Goal: Find specific page/section: Find specific page/section

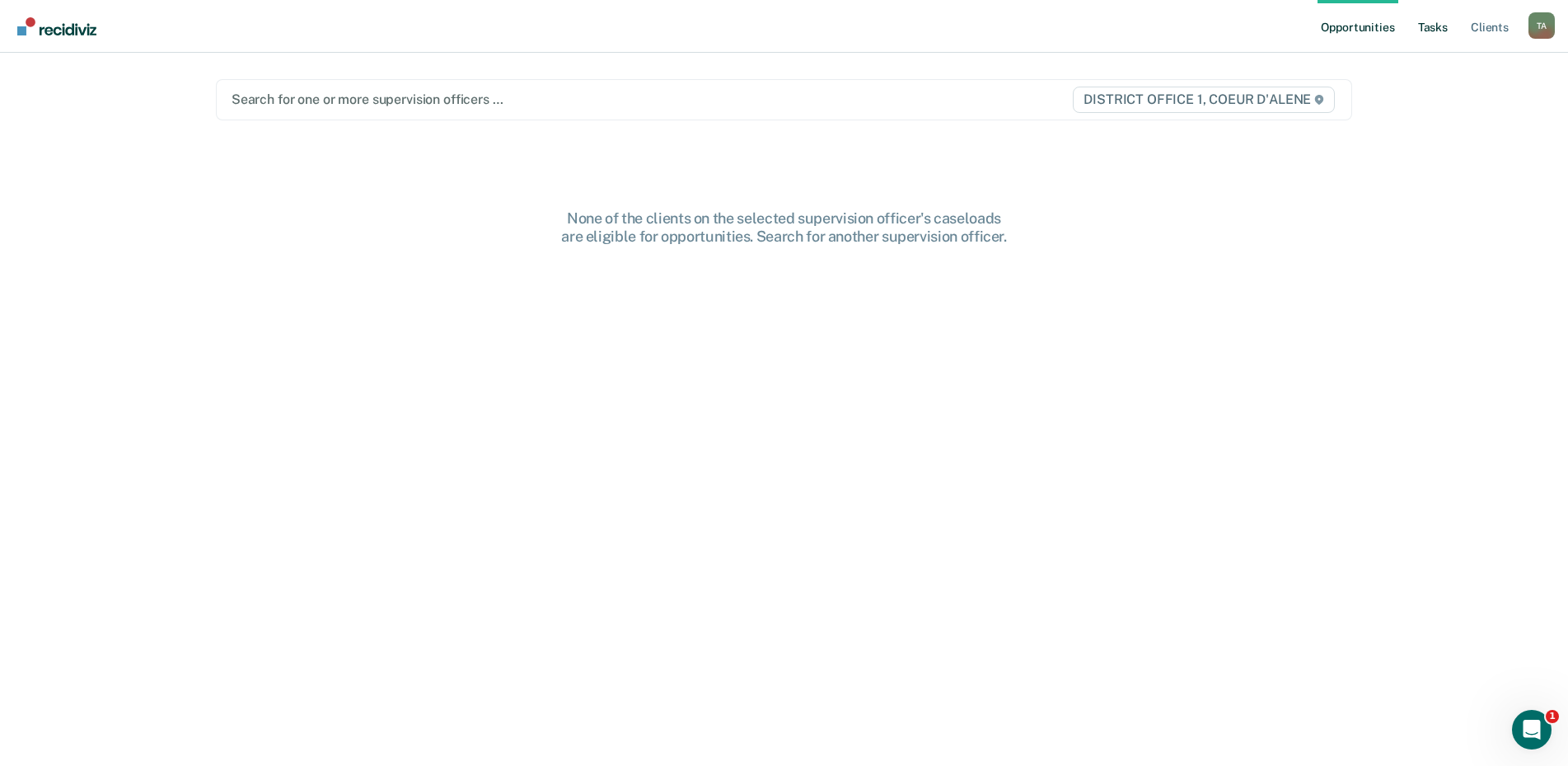
click at [1422, 18] on link "Tasks" at bounding box center [1433, 26] width 36 height 52
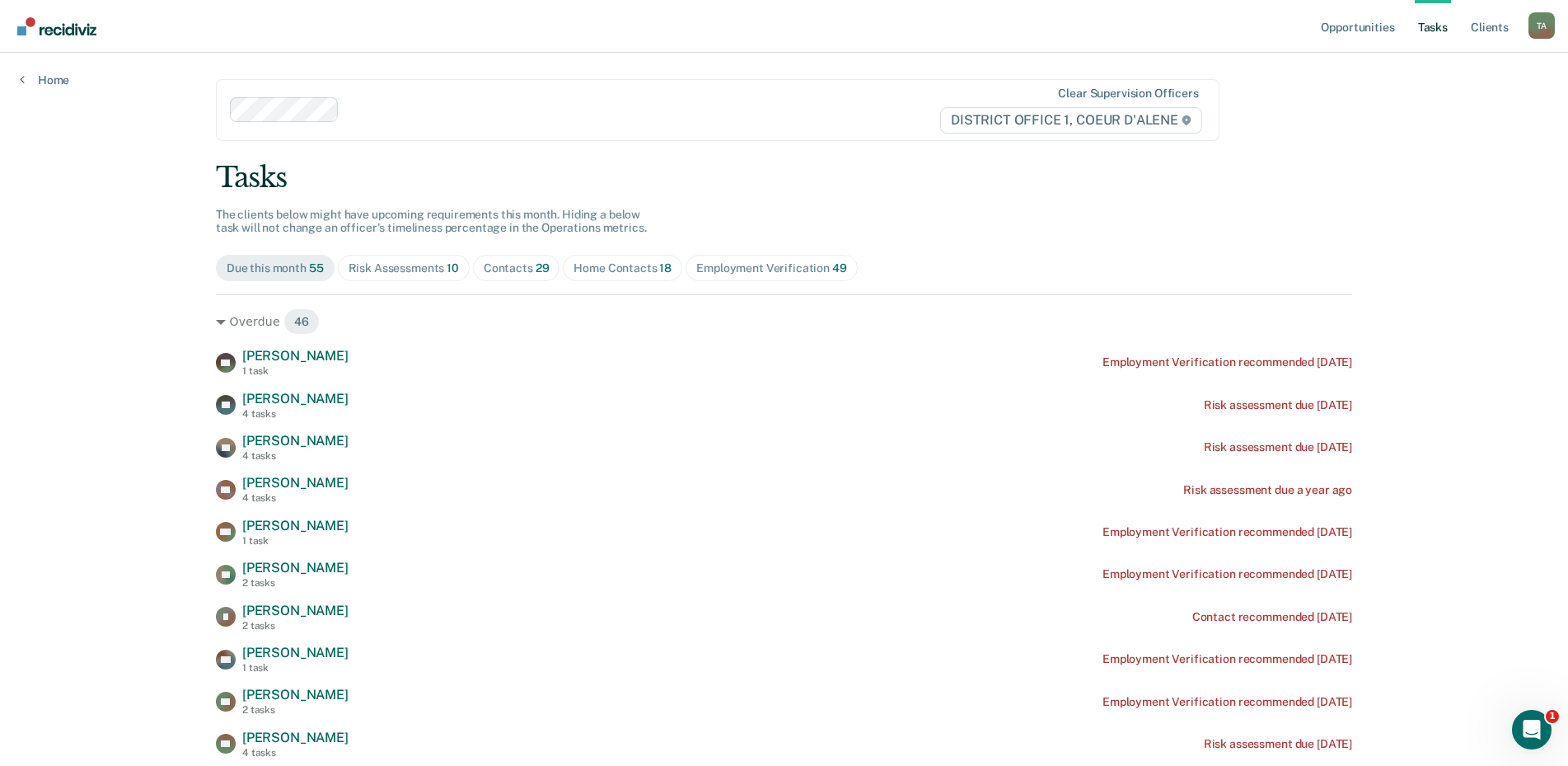
click at [434, 257] on span "Risk Assessments 10" at bounding box center [404, 268] width 132 height 27
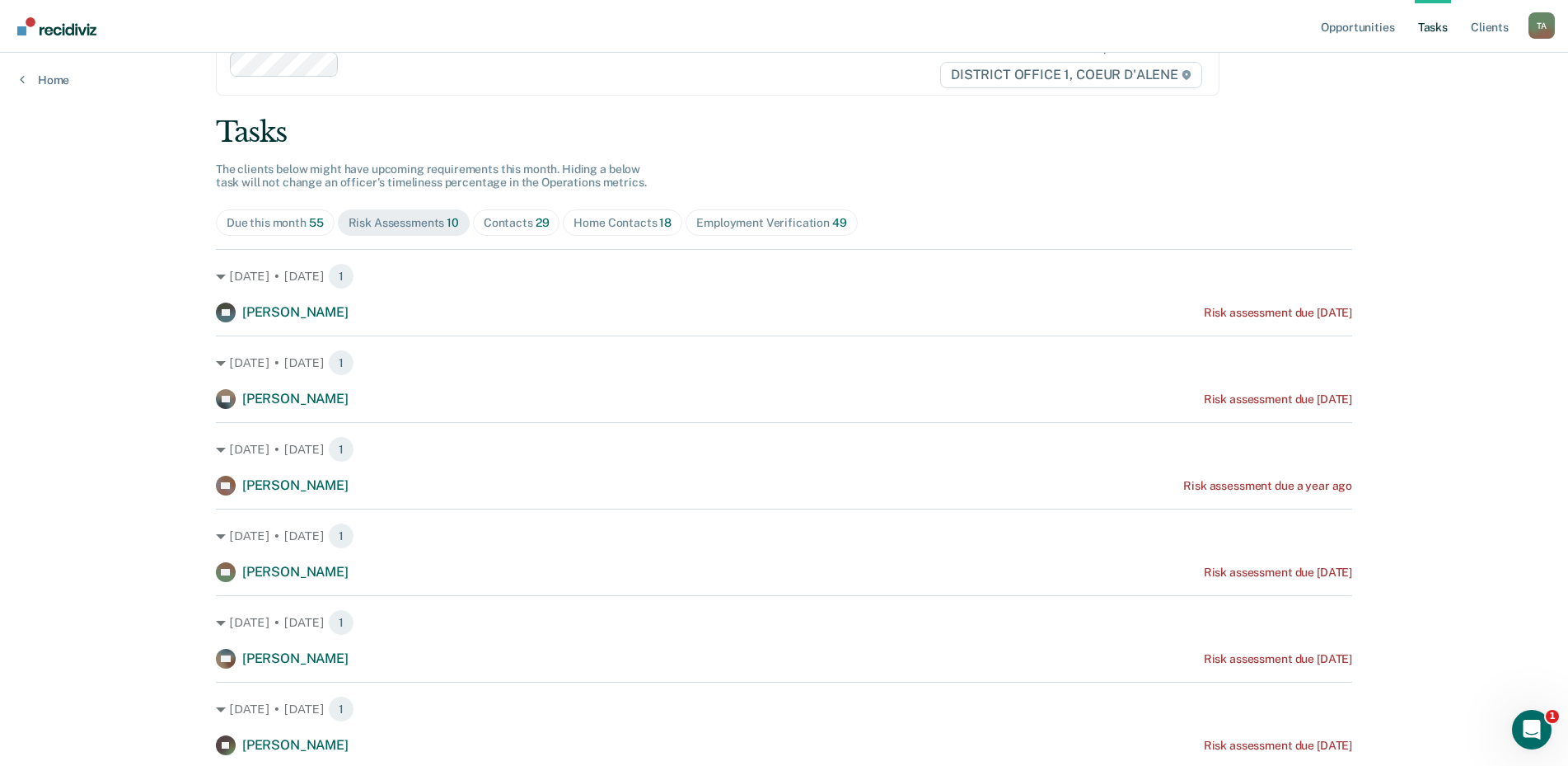
scroll to position [35, 0]
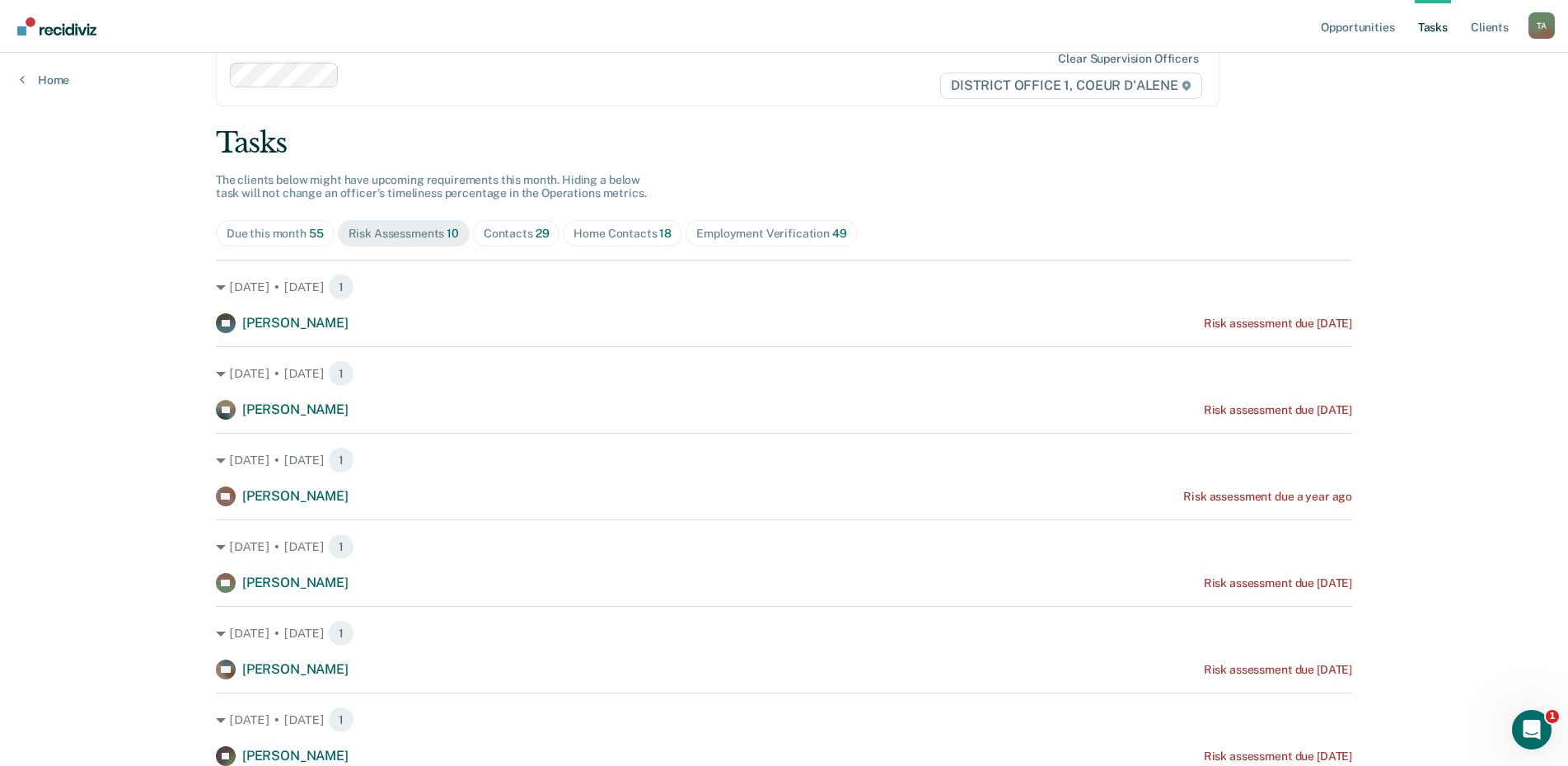
click at [513, 235] on div "Contacts 29" at bounding box center [516, 233] width 66 height 14
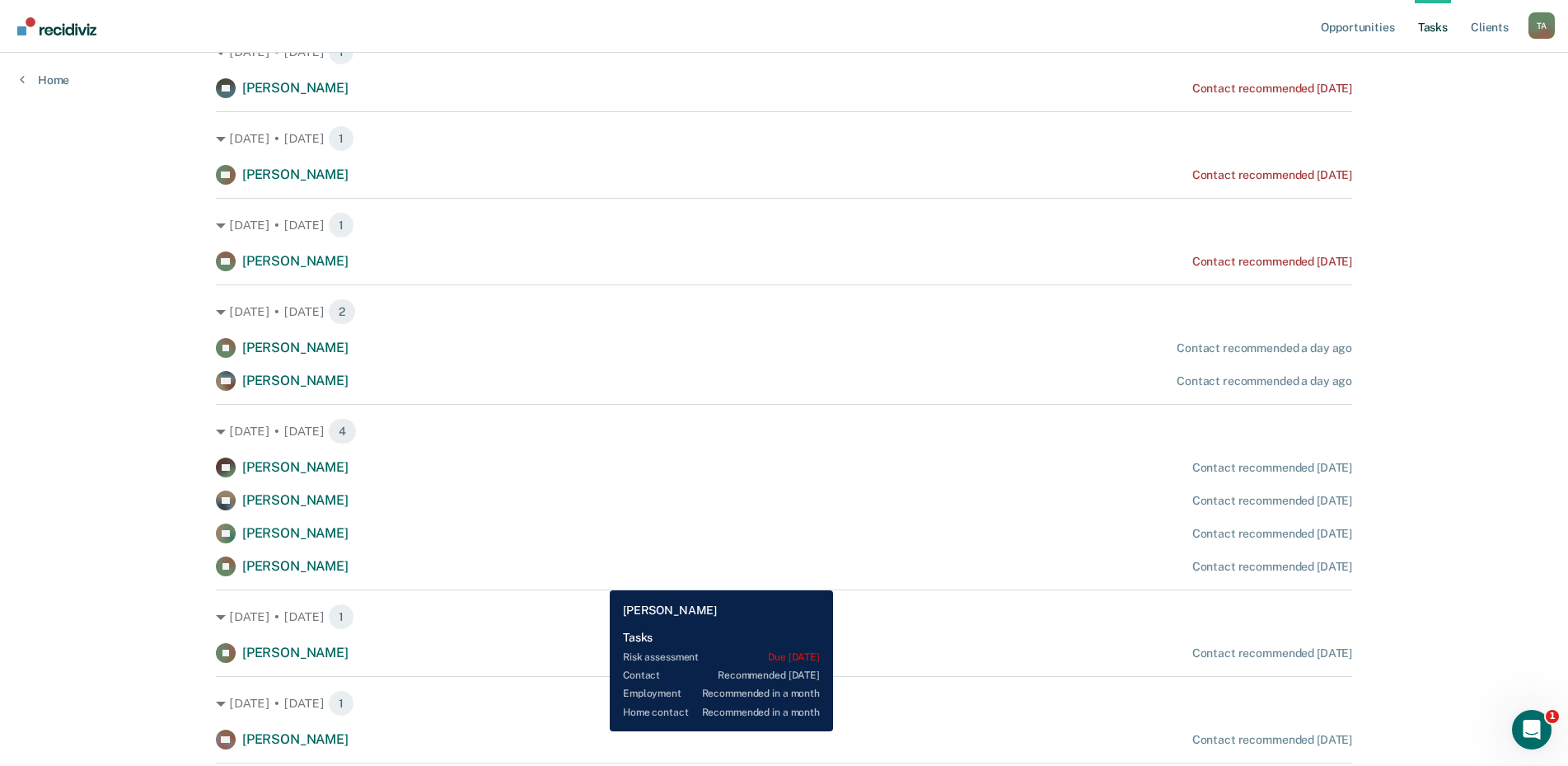
scroll to position [0, 0]
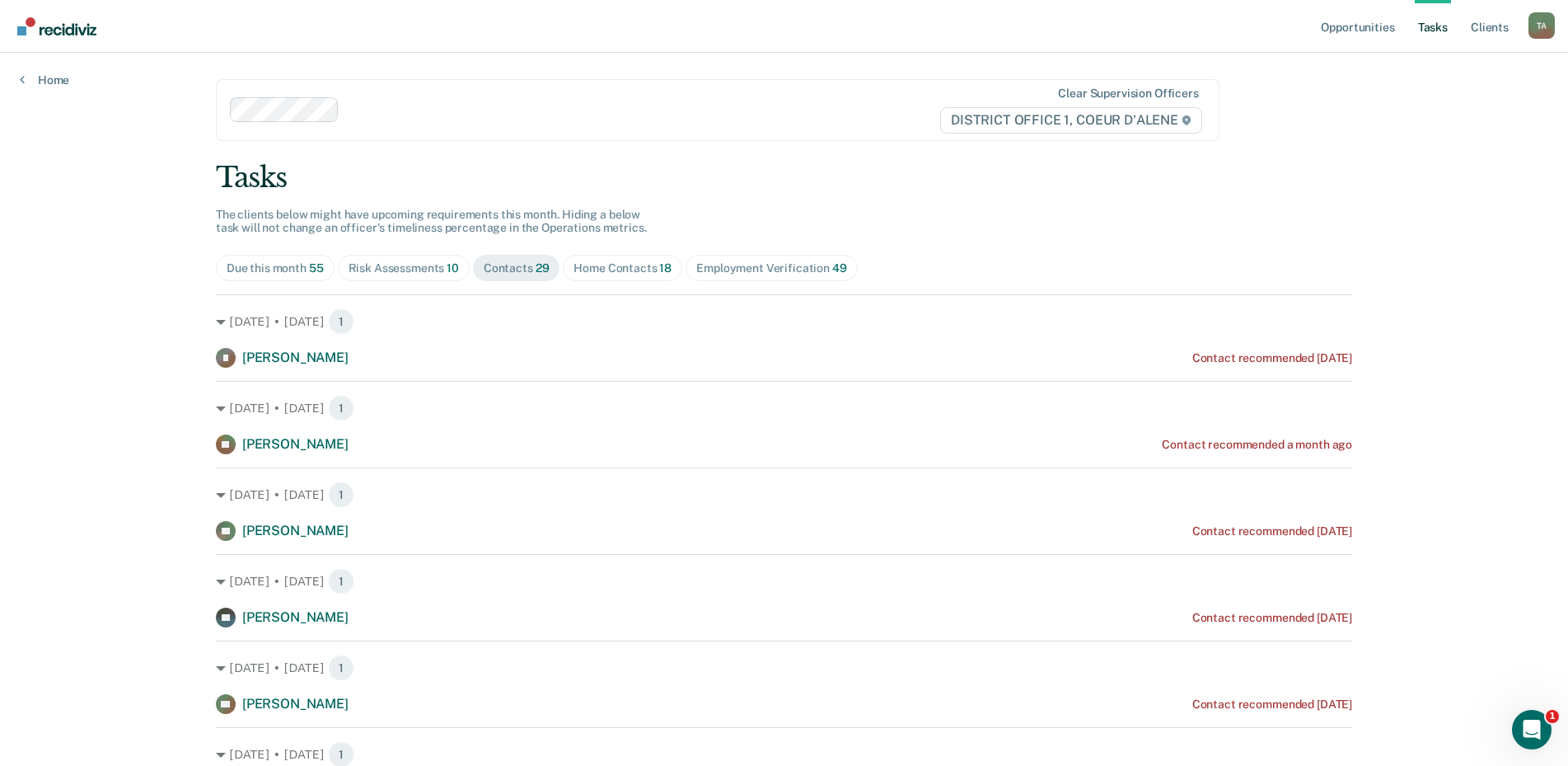
click at [597, 272] on div "Home Contacts 18" at bounding box center [622, 268] width 98 height 14
click at [516, 278] on span "Contacts 29" at bounding box center [516, 268] width 87 height 27
